Goal: Check status

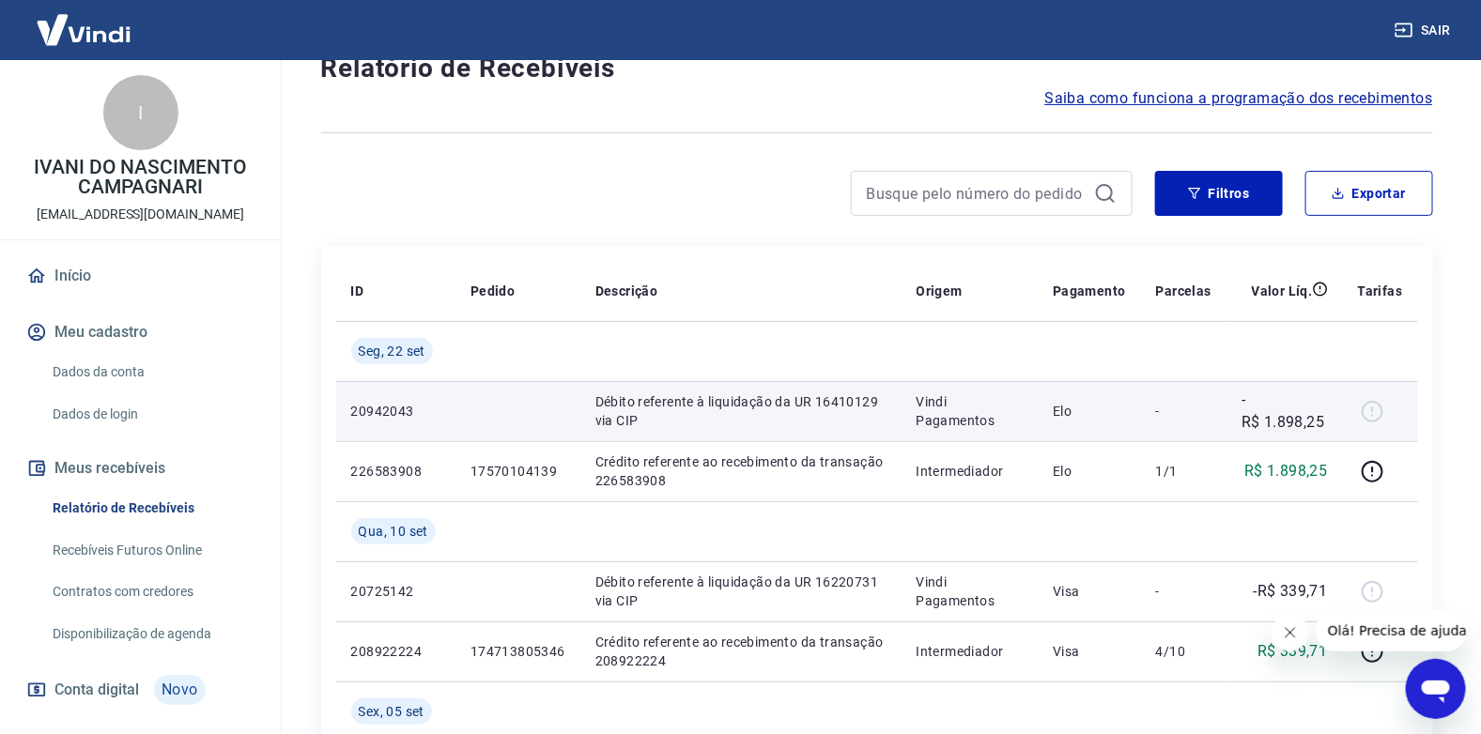
scroll to position [93, 0]
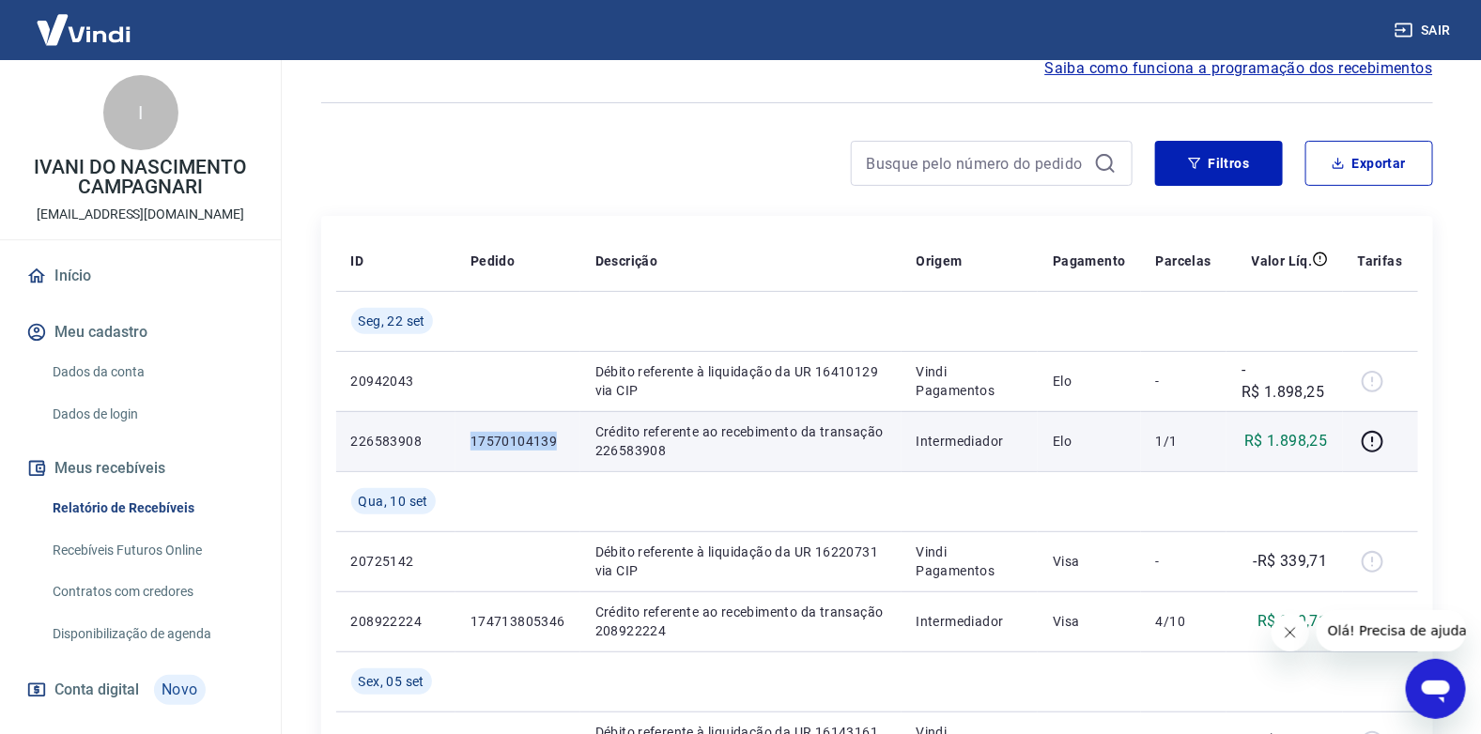
drag, startPoint x: 566, startPoint y: 442, endPoint x: 464, endPoint y: 442, distance: 102.3
click at [464, 442] on td "17570104139" at bounding box center [517, 441] width 125 height 60
copy p "17570104139"
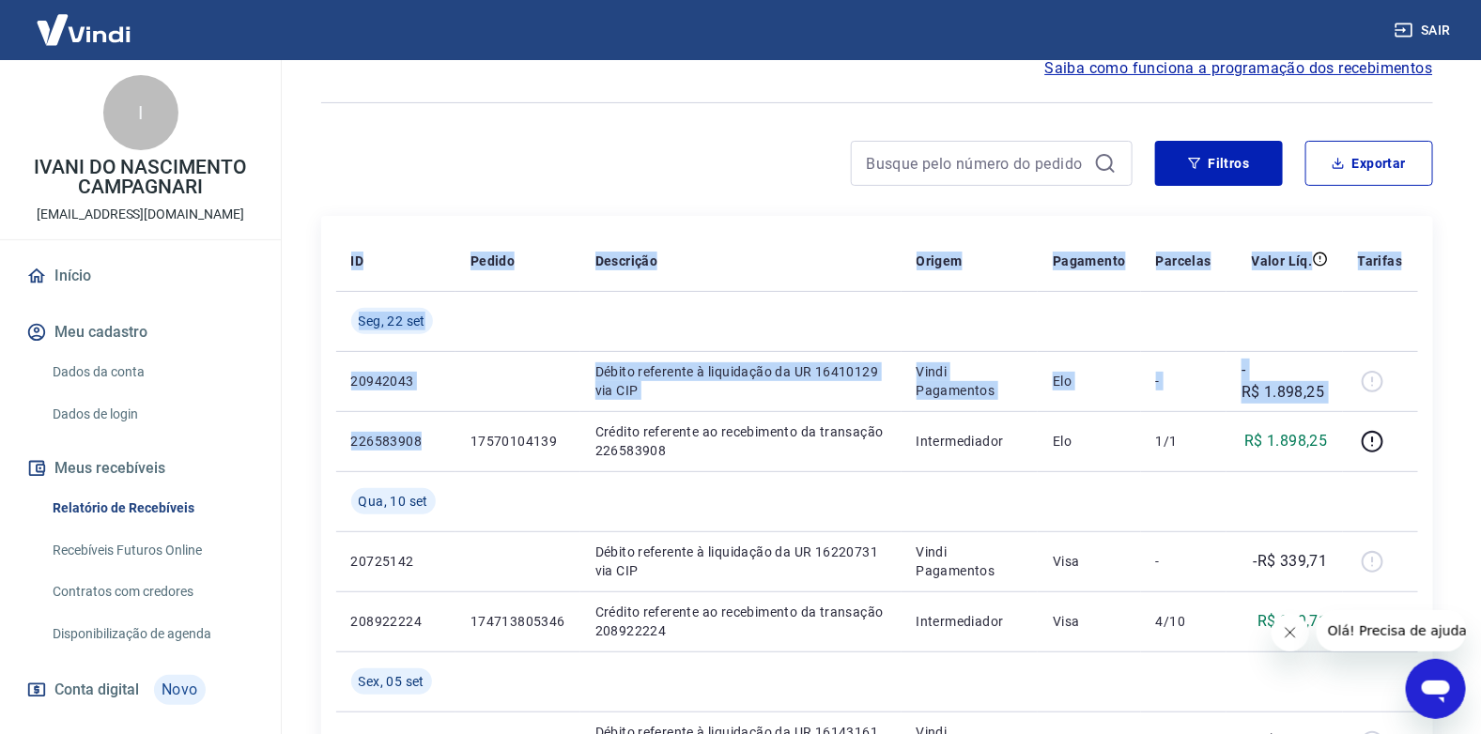
drag, startPoint x: 431, startPoint y: 435, endPoint x: 334, endPoint y: 445, distance: 97.3
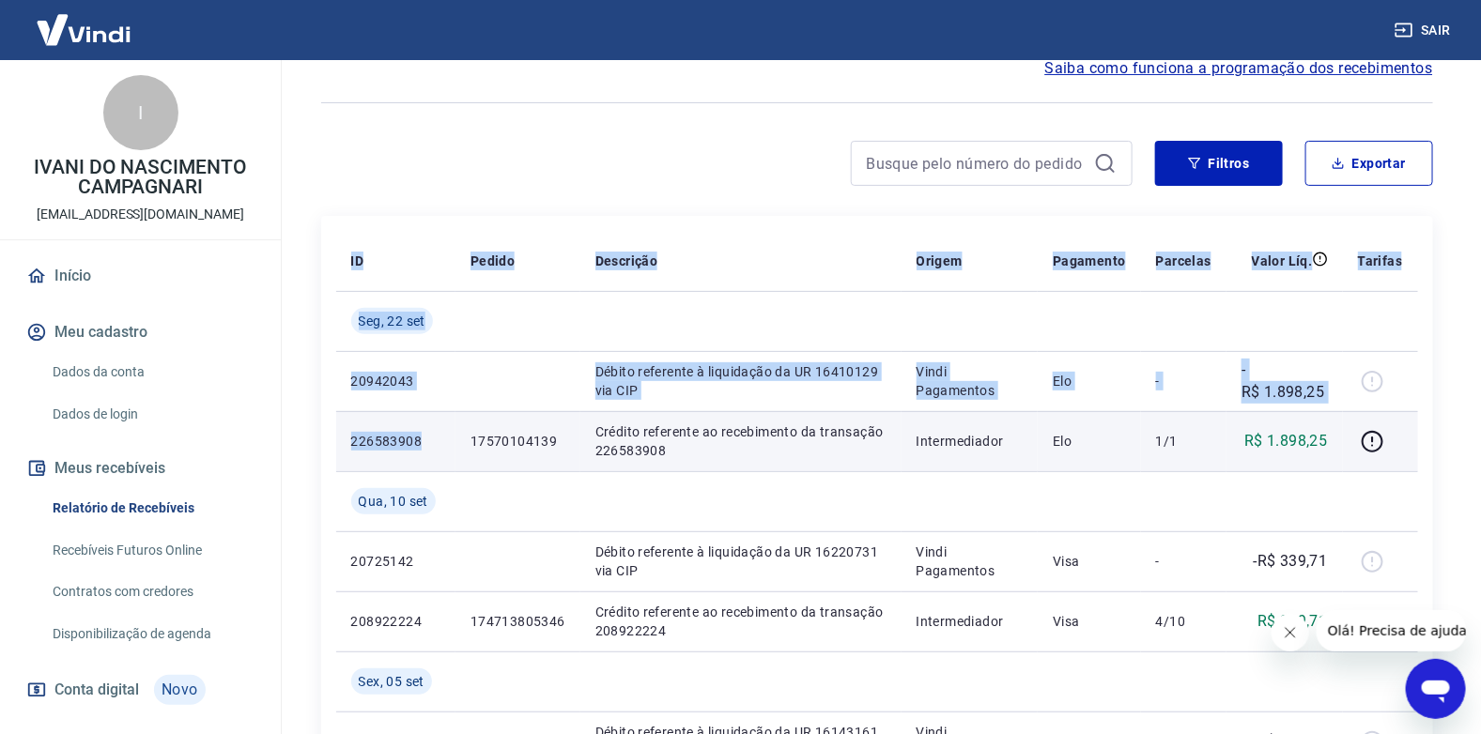
drag, startPoint x: 334, startPoint y: 445, endPoint x: 369, endPoint y: 445, distance: 34.7
click at [369, 445] on p "226583908" at bounding box center [395, 441] width 89 height 19
click at [431, 441] on p "226583908" at bounding box center [395, 441] width 89 height 19
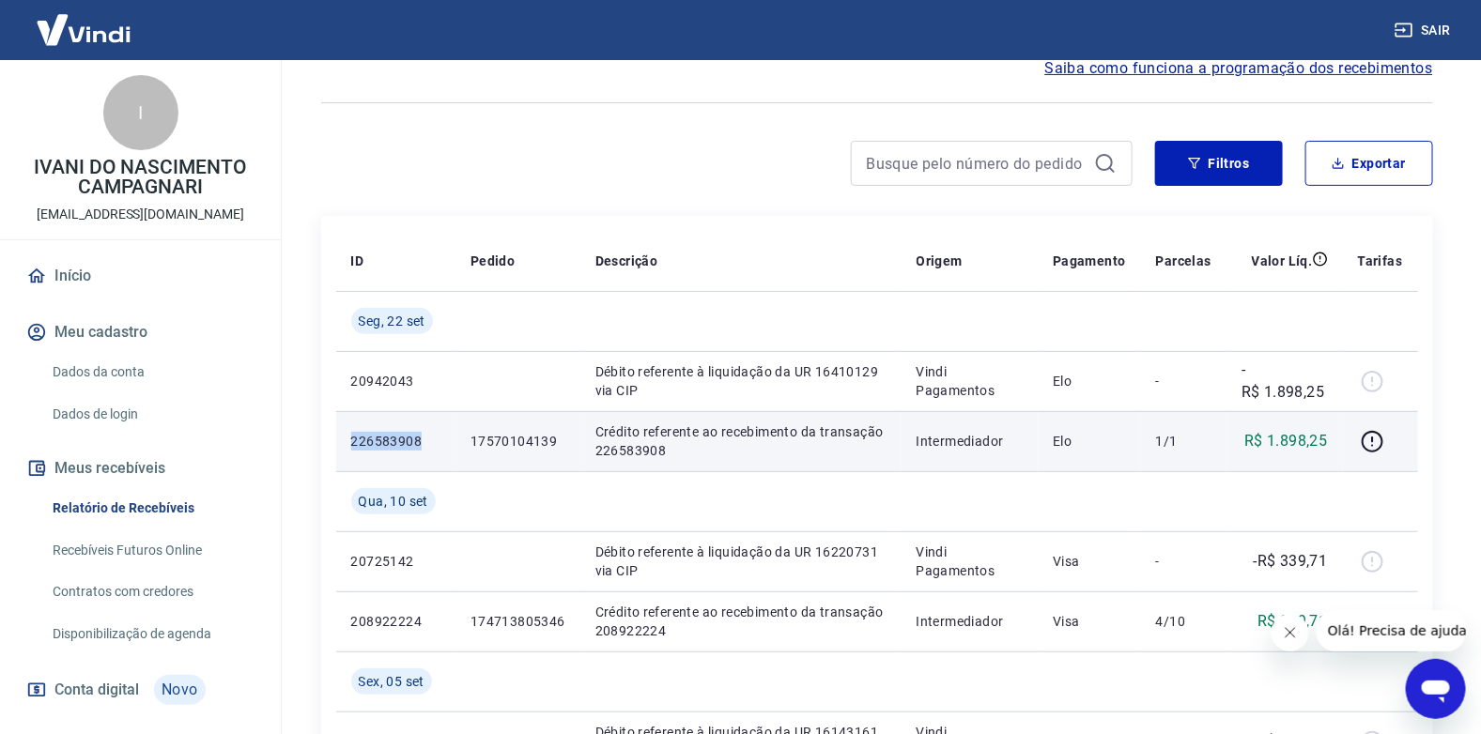
drag, startPoint x: 427, startPoint y: 441, endPoint x: 350, endPoint y: 449, distance: 77.4
click at [351, 449] on p "226583908" at bounding box center [395, 441] width 89 height 19
copy p "226583908"
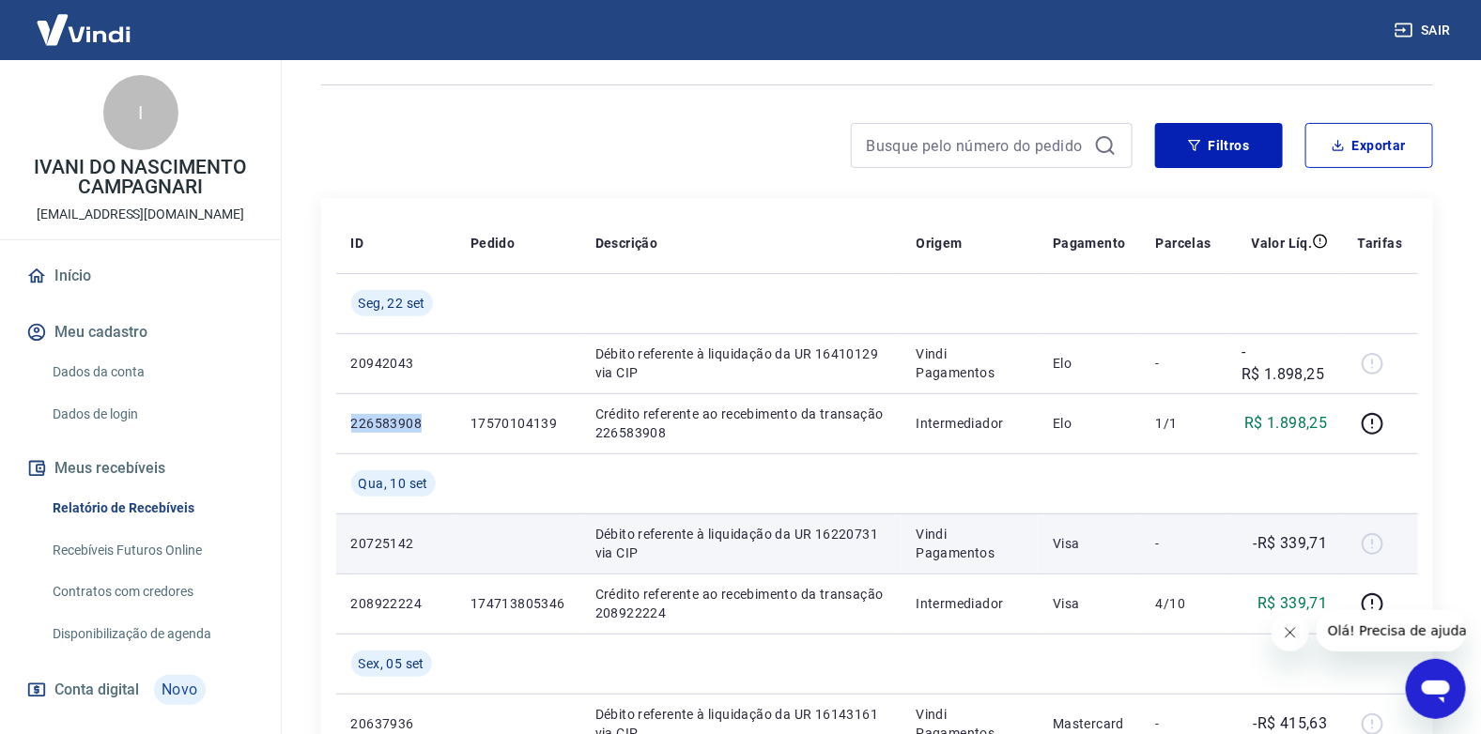
scroll to position [0, 0]
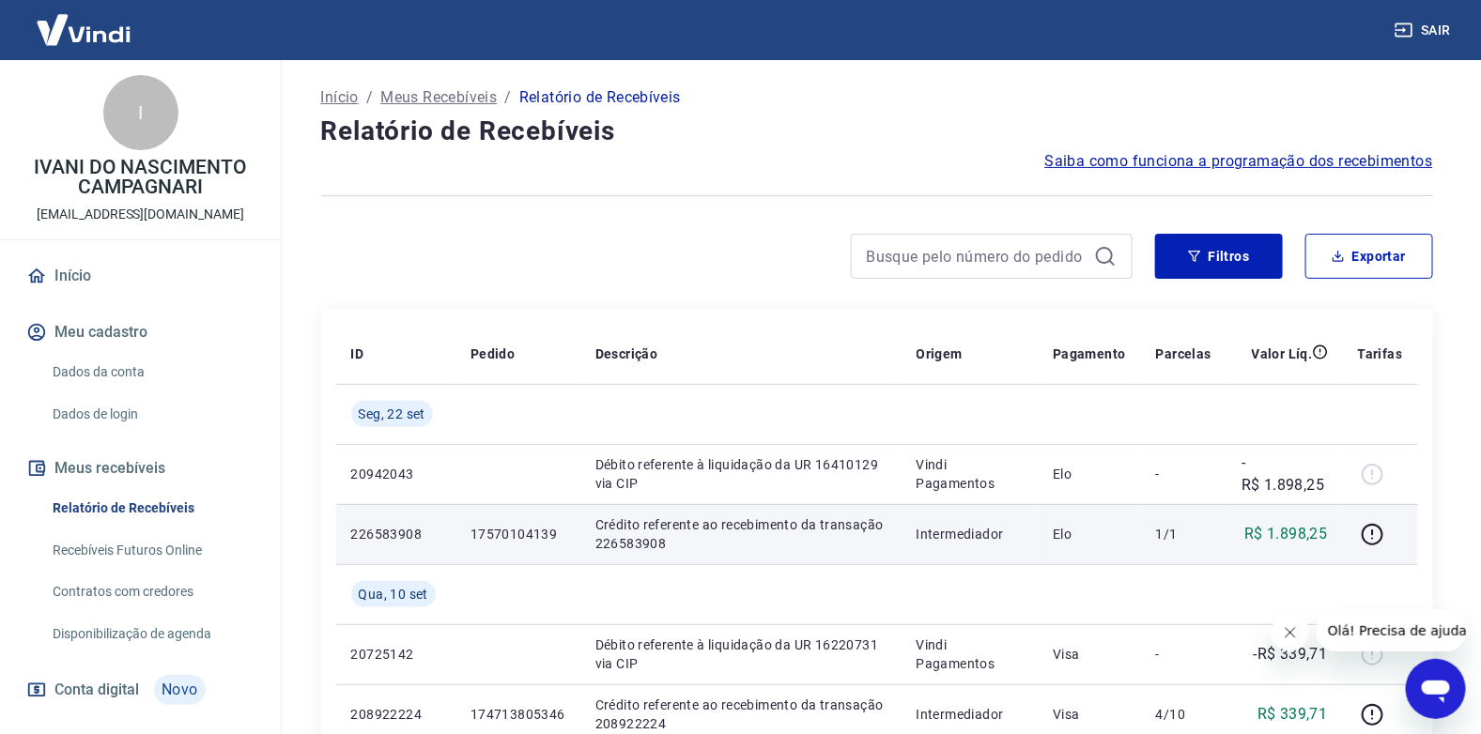
click at [545, 559] on td "17570104139" at bounding box center [517, 534] width 125 height 60
drag, startPoint x: 560, startPoint y: 535, endPoint x: 463, endPoint y: 534, distance: 96.7
click at [463, 534] on td "17570104139" at bounding box center [517, 534] width 125 height 60
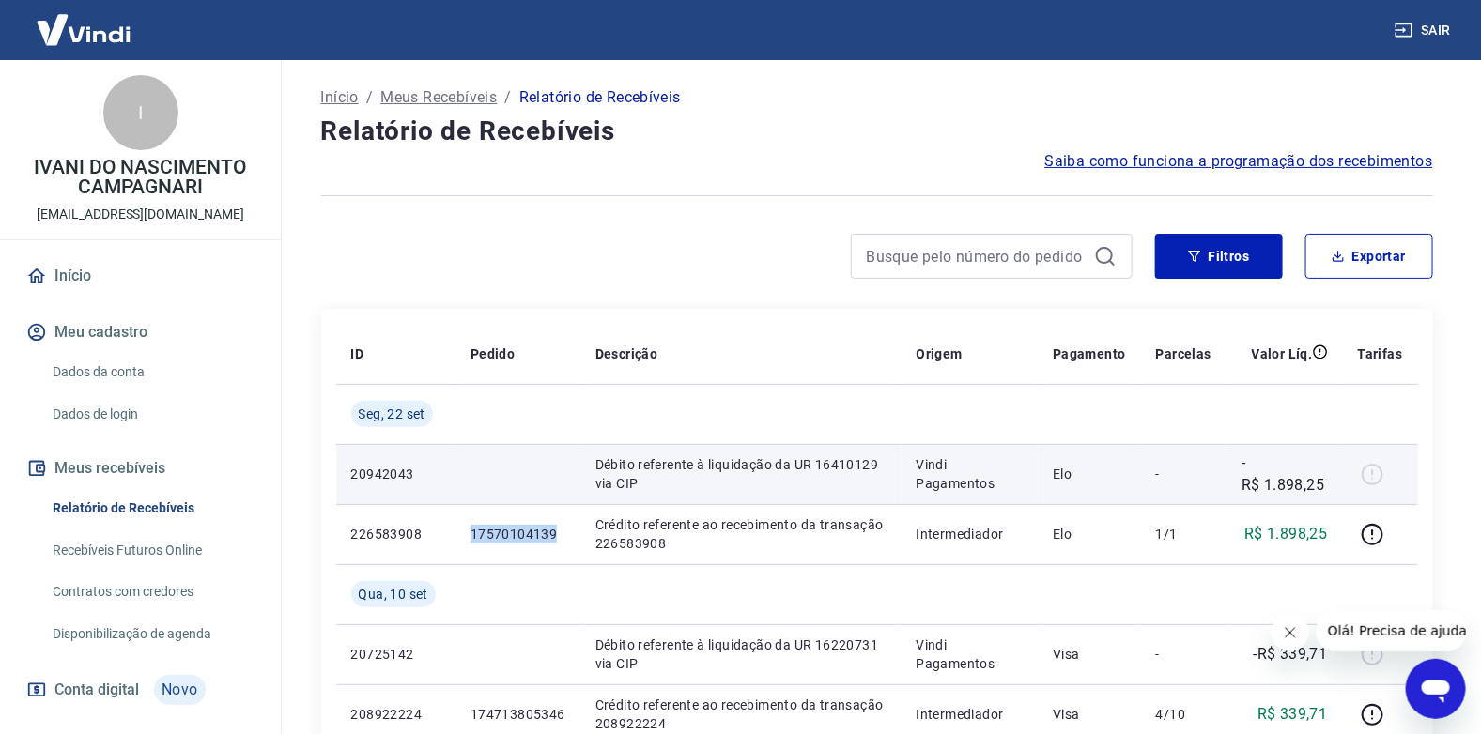
copy p "17570104139"
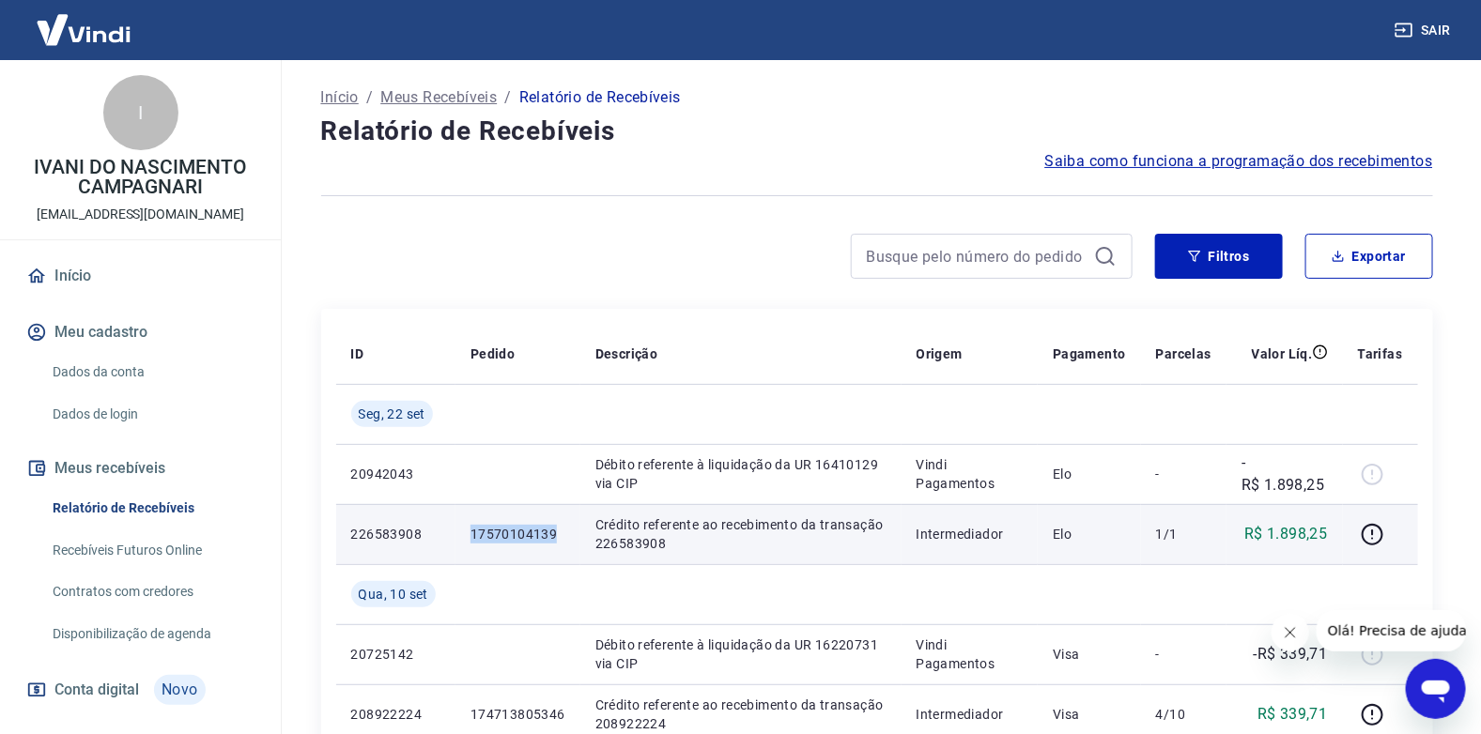
click at [503, 545] on td "17570104139" at bounding box center [517, 534] width 125 height 60
drag, startPoint x: 451, startPoint y: 539, endPoint x: 562, endPoint y: 537, distance: 110.8
click at [562, 537] on tr "226583908 17570104139 Crédito referente ao recebimento da transação 226583908 I…" at bounding box center [877, 534] width 1082 height 60
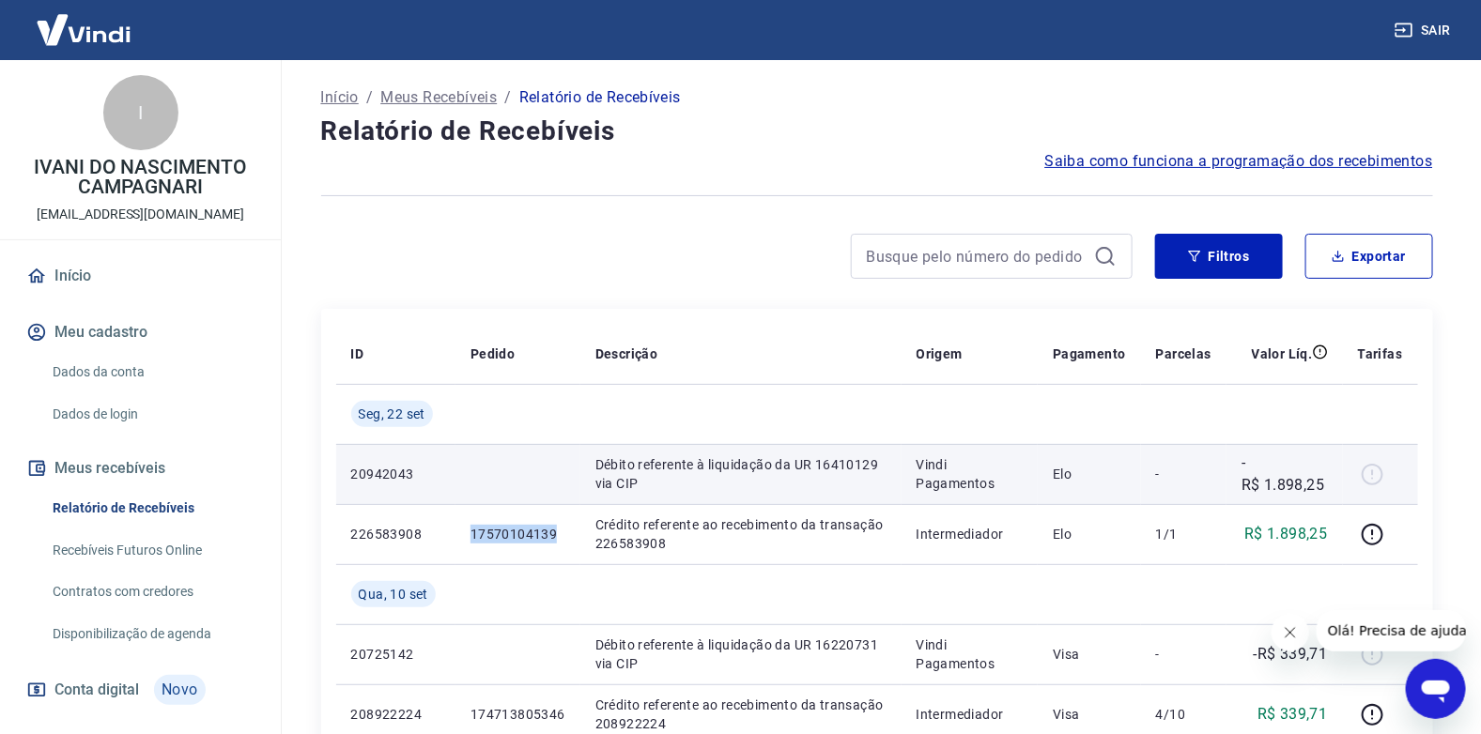
copy tr "17570104139"
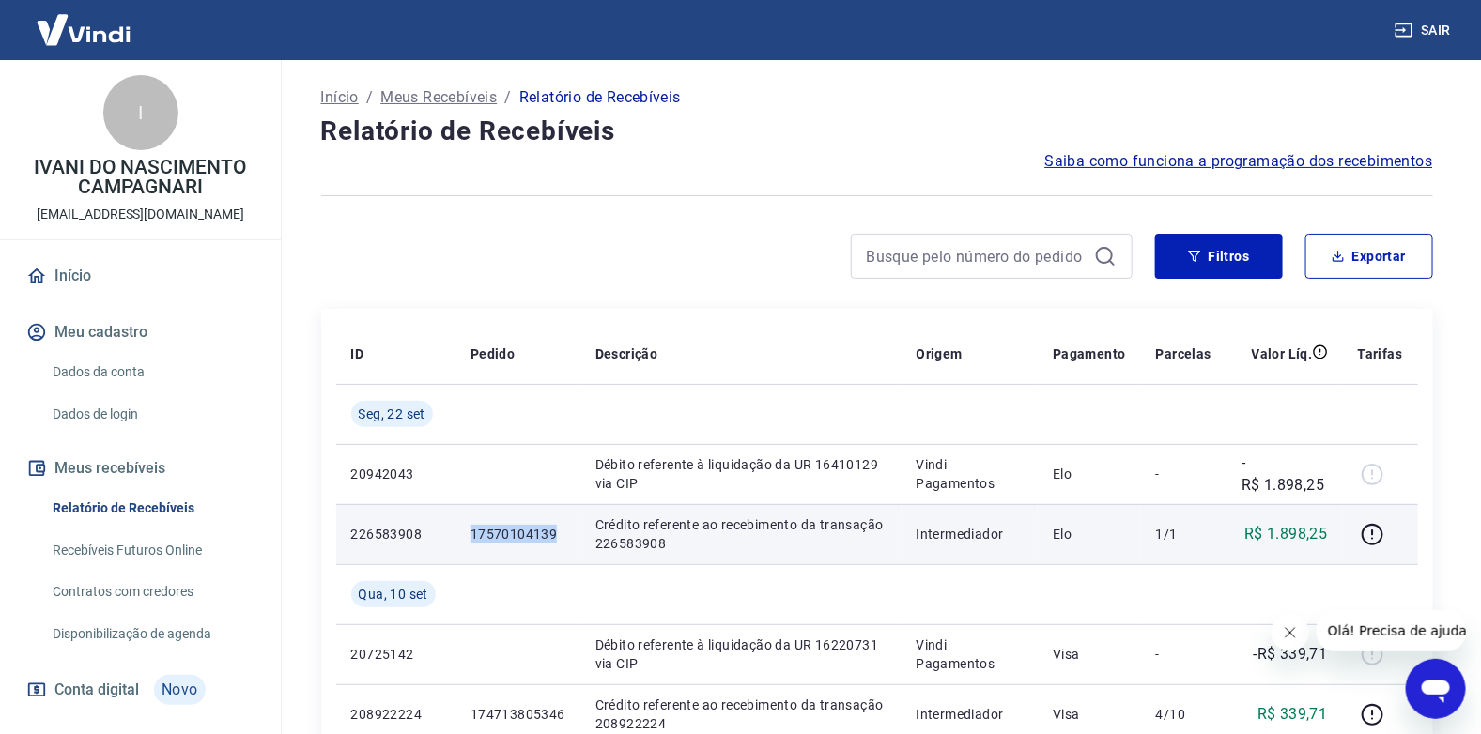
click at [442, 545] on td "226583908" at bounding box center [395, 534] width 119 height 60
click at [378, 548] on td "226583908" at bounding box center [395, 534] width 119 height 60
drag, startPoint x: 348, startPoint y: 534, endPoint x: 418, endPoint y: 530, distance: 69.6
click at [418, 530] on td "226583908" at bounding box center [395, 534] width 119 height 60
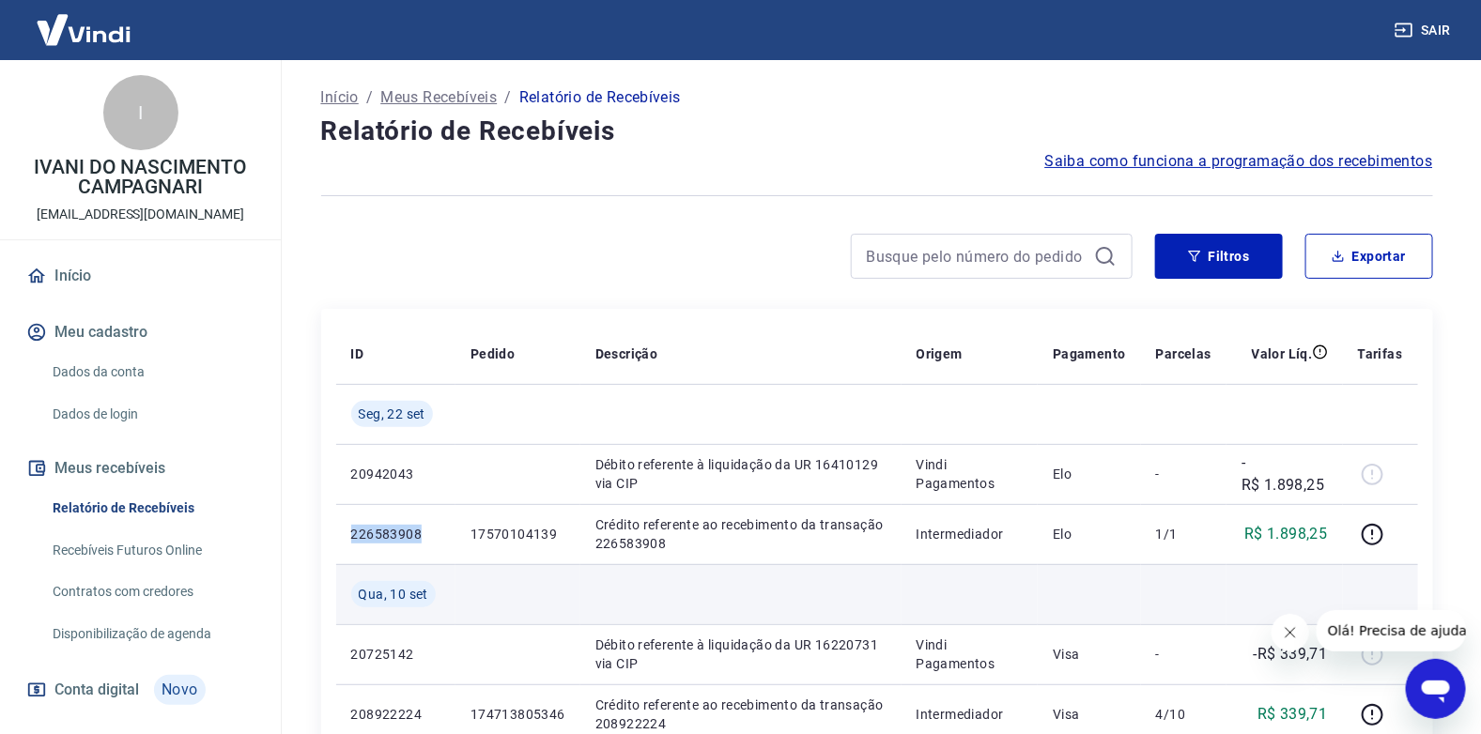
copy p "226583908"
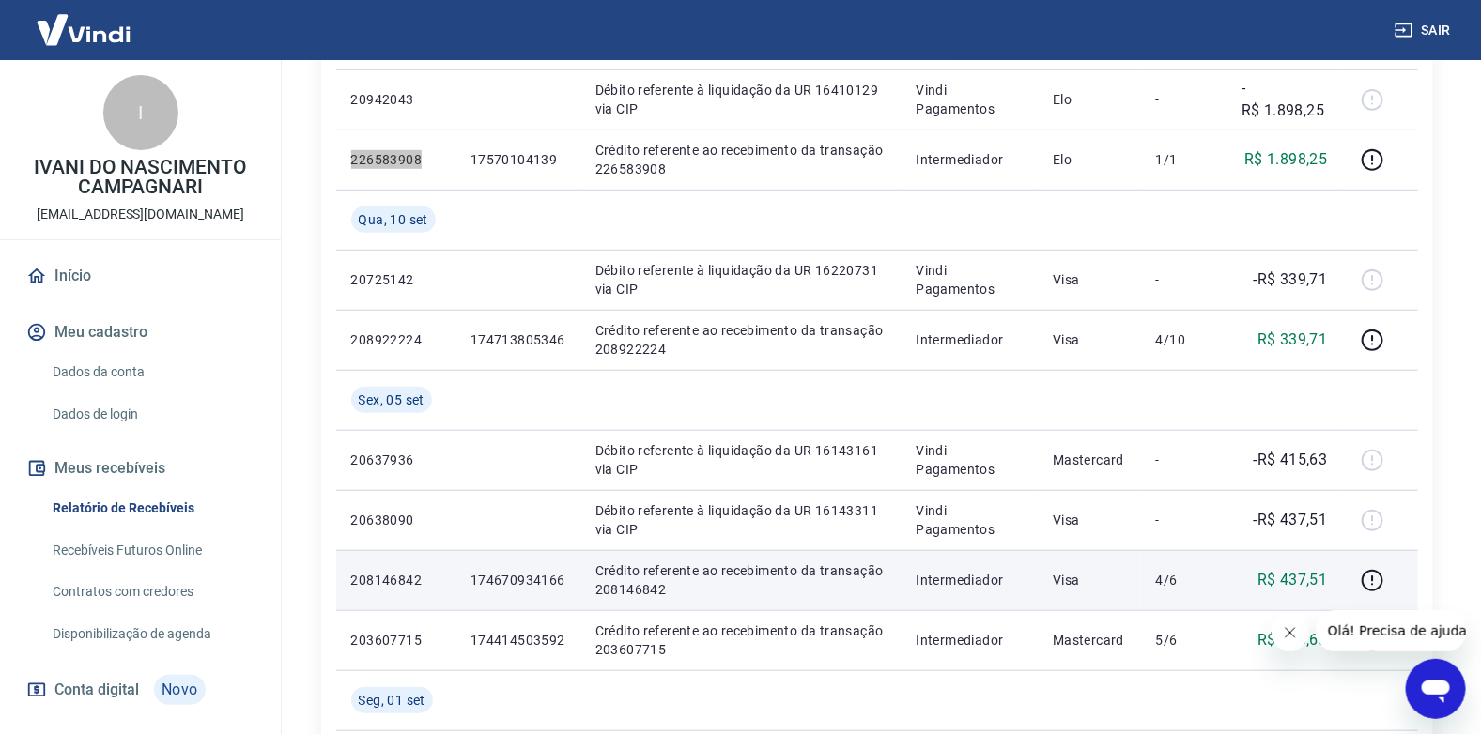
scroll to position [282, 0]
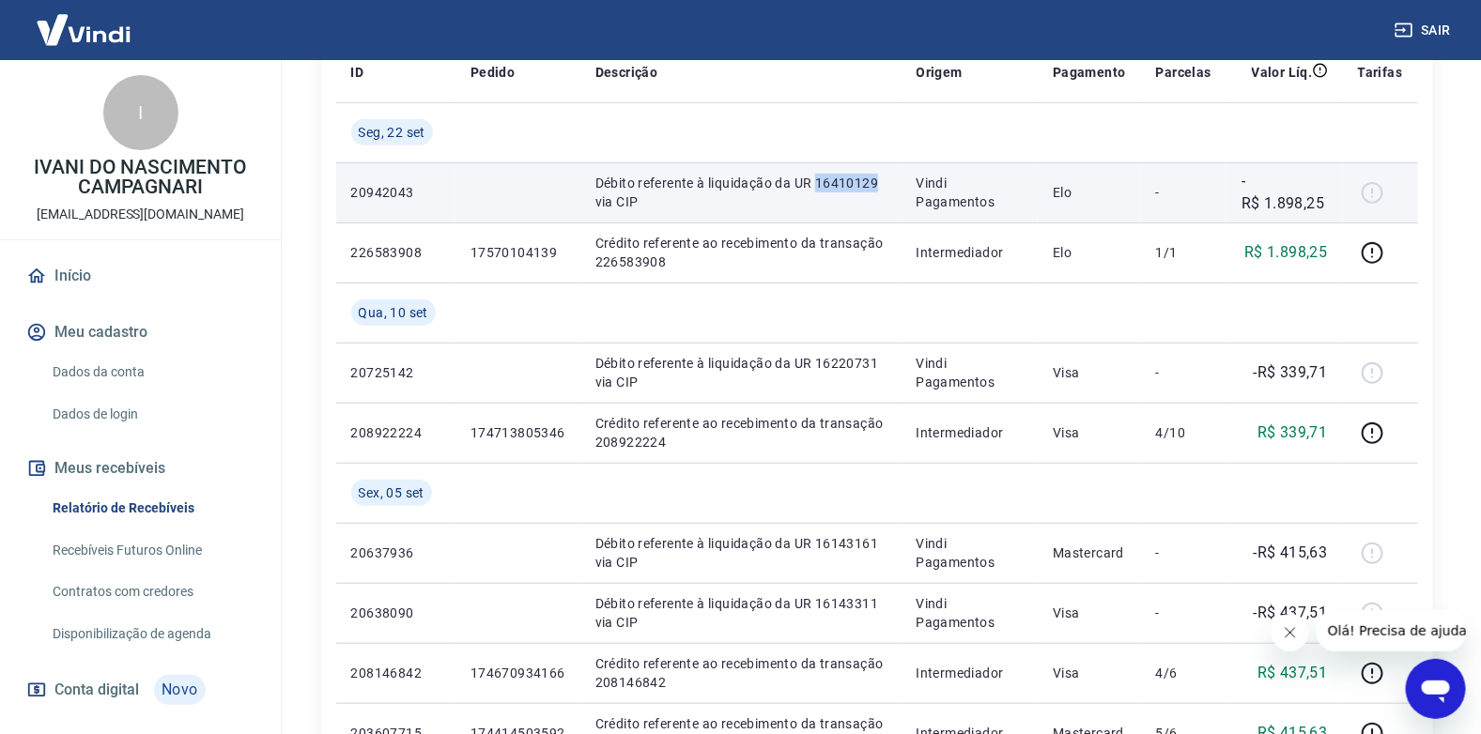
drag, startPoint x: 817, startPoint y: 185, endPoint x: 875, endPoint y: 183, distance: 58.2
click at [875, 183] on p "Débito referente à liquidação da UR 16410129 via CIP" at bounding box center [740, 193] width 291 height 38
copy p "16410129"
